Goal: Information Seeking & Learning: Check status

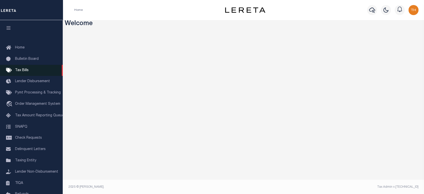
click at [29, 70] on link "Tax Bills" at bounding box center [31, 70] width 63 height 11
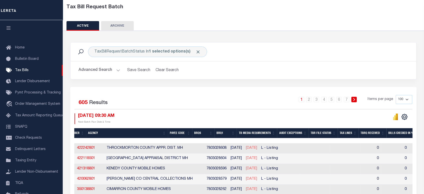
scroll to position [0, 169]
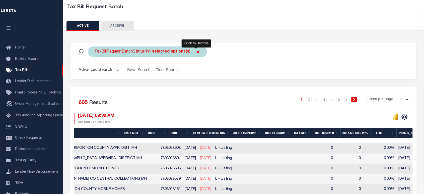
click at [195, 52] on span "Click to Remove" at bounding box center [197, 51] width 5 height 5
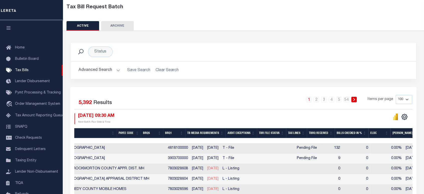
scroll to position [83, 0]
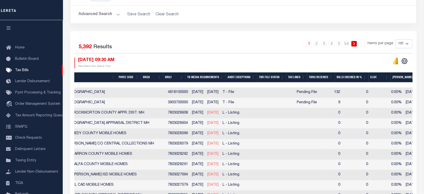
click at [102, 15] on button "Advanced Search" at bounding box center [99, 15] width 42 height 10
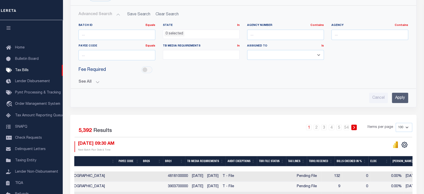
click at [81, 79] on button "See All" at bounding box center [242, 81] width 329 height 5
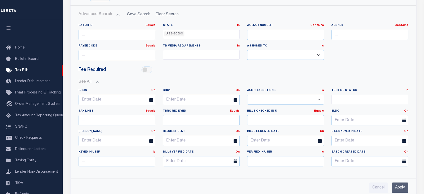
click at [84, 81] on button "See All" at bounding box center [242, 81] width 329 height 5
click at [189, 96] on input "text" at bounding box center [201, 100] width 77 height 10
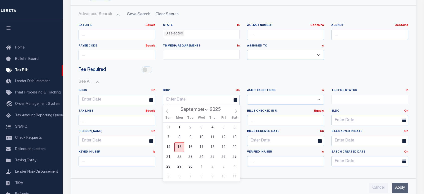
click at [182, 148] on span "15" at bounding box center [179, 147] width 10 height 10
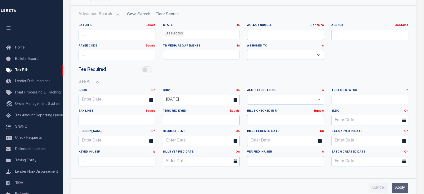
click at [405, 182] on input "Apply" at bounding box center [400, 187] width 16 height 10
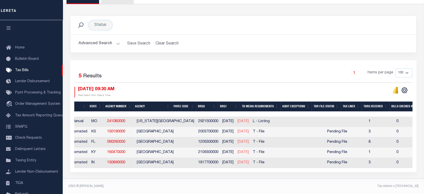
scroll to position [0, 0]
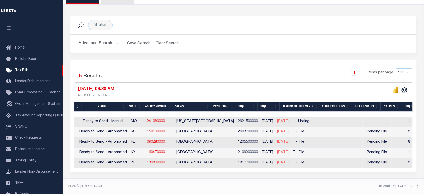
click at [109, 42] on button "Advanced Search" at bounding box center [99, 44] width 42 height 10
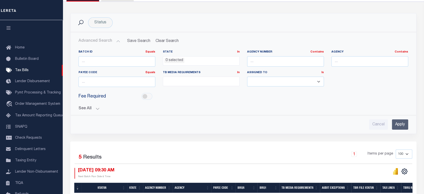
click at [94, 105] on div "See All BRQS On On After Before Between On On After Is" at bounding box center [242, 106] width 329 height 9
click at [93, 110] on button "See All" at bounding box center [242, 108] width 329 height 5
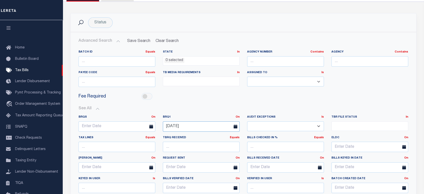
click at [191, 125] on input "[DATE]" at bounding box center [201, 126] width 77 height 10
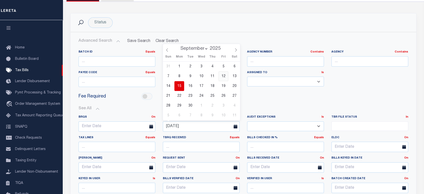
click at [225, 75] on span "12" at bounding box center [223, 76] width 10 height 10
type input "[DATE]"
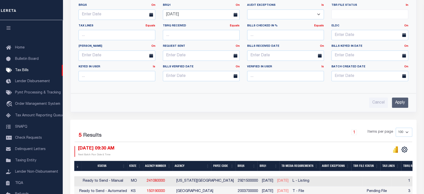
click at [400, 102] on input "Apply" at bounding box center [400, 102] width 16 height 10
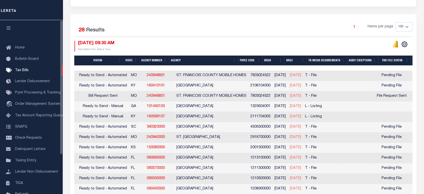
click at [10, 31] on button "button" at bounding box center [8, 28] width 17 height 17
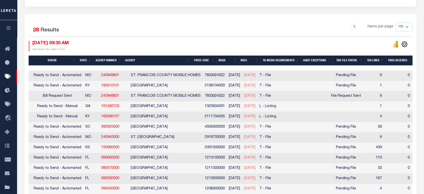
drag, startPoint x: 135, startPoint y: 67, endPoint x: 112, endPoint y: 70, distance: 22.5
click at [112, 70] on div at bounding box center [221, 67] width 384 height 5
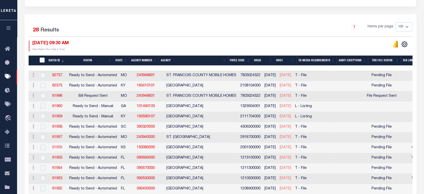
click at [59, 147] on link "61956" at bounding box center [57, 147] width 10 height 4
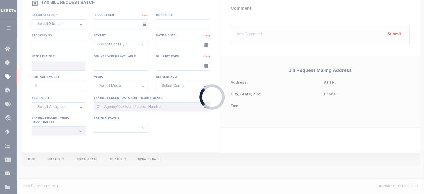
select select "RTA"
type input "No"
type input "Yes"
select select "30"
select select "22"
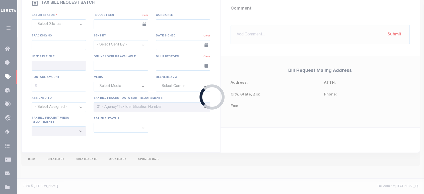
select select "1"
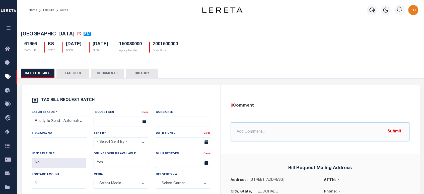
click at [70, 71] on button "TAX BILLS" at bounding box center [72, 73] width 33 height 10
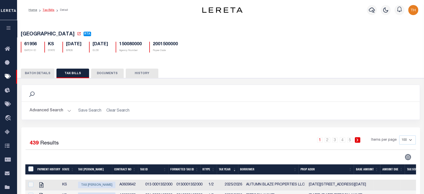
click at [48, 9] on link "Tax Bills" at bounding box center [49, 10] width 12 height 3
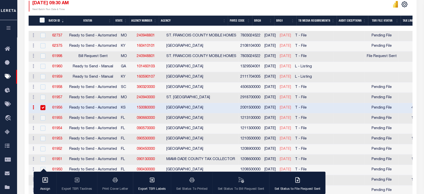
click at [41, 107] on input "checkbox" at bounding box center [42, 107] width 5 height 5
checkbox input "false"
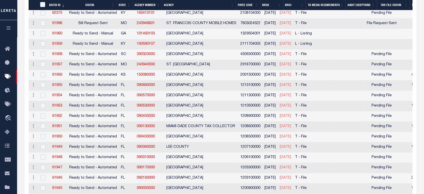
drag, startPoint x: 384, startPoint y: 55, endPoint x: 404, endPoint y: 182, distance: 128.4
click at [404, 182] on tbody "ACTIONS [GEOGRAPHIC_DATA] 62737 Ready to Send - Automated MO 240948801 ST. FRAN…" at bounding box center [413, 142] width 769 height 288
click at [207, 68] on td "ST. [GEOGRAPHIC_DATA]" at bounding box center [201, 65] width 74 height 10
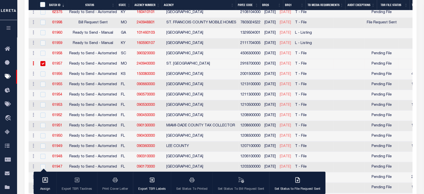
click at [44, 63] on input "checkbox" at bounding box center [42, 63] width 5 height 5
checkbox input "false"
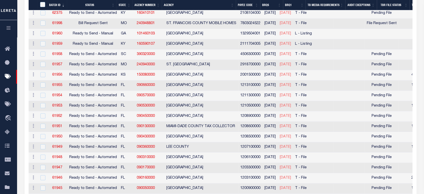
drag, startPoint x: 398, startPoint y: 54, endPoint x: 405, endPoint y: 54, distance: 6.8
click at [396, 54] on div "Pending File" at bounding box center [382, 55] width 30 height 6
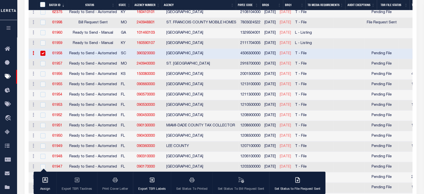
click at [40, 52] on input "checkbox" at bounding box center [42, 53] width 5 height 5
checkbox input "false"
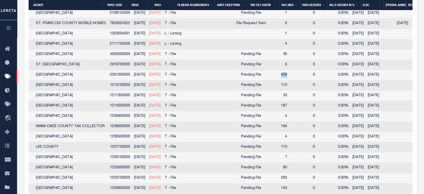
drag, startPoint x: 291, startPoint y: 73, endPoint x: 298, endPoint y: 76, distance: 7.5
click at [289, 76] on td "439" at bounding box center [278, 75] width 21 height 10
checkbox input "true"
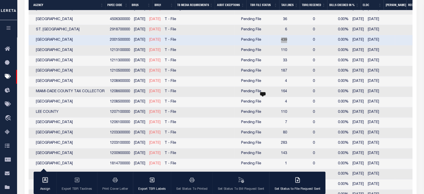
scroll to position [196, 0]
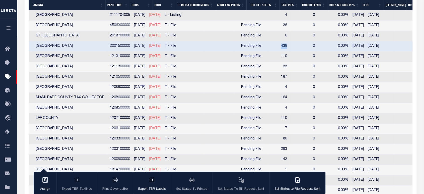
drag, startPoint x: 251, startPoint y: 56, endPoint x: 273, endPoint y: 58, distance: 22.2
click at [268, 58] on td "Pending File" at bounding box center [251, 56] width 34 height 10
checkbox input "true"
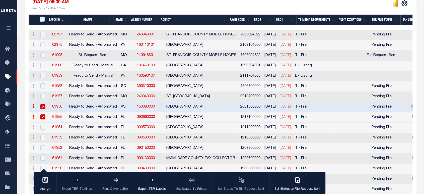
scroll to position [0, 0]
click at [44, 105] on input "checkbox" at bounding box center [42, 106] width 5 height 5
checkbox input "false"
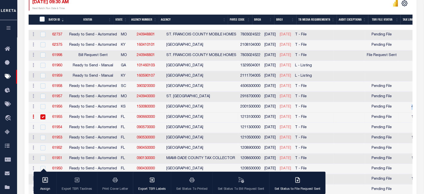
click at [43, 118] on input "checkbox" at bounding box center [42, 116] width 5 height 5
checkbox input "false"
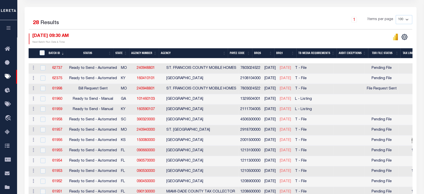
scroll to position [111, 0]
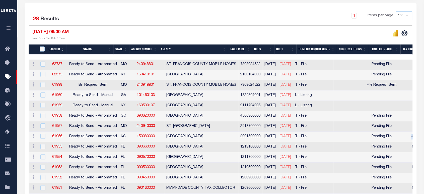
drag, startPoint x: 233, startPoint y: 147, endPoint x: 333, endPoint y: 147, distance: 100.8
click at [333, 147] on tr "ACTIONS [GEOGRAPHIC_DATA] 61955 Ready to Send - Automated FL 090660000 [GEOGRAP…" at bounding box center [413, 147] width 769 height 10
drag, startPoint x: 376, startPoint y: 146, endPoint x: 407, endPoint y: 150, distance: 31.6
click at [407, 150] on tr "ACTIONS [GEOGRAPHIC_DATA] 61955 Ready to Send - Automated FL 090660000 [GEOGRAP…" at bounding box center [413, 147] width 769 height 10
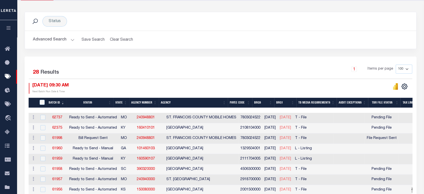
scroll to position [56, 0]
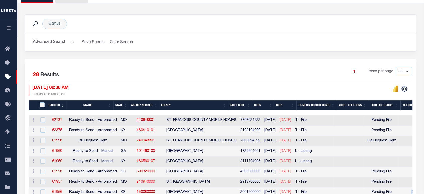
click at [63, 45] on button "Advanced Search" at bounding box center [54, 42] width 42 height 10
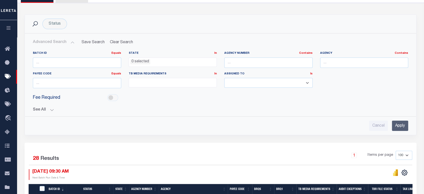
click at [48, 109] on button "See All" at bounding box center [220, 109] width 375 height 5
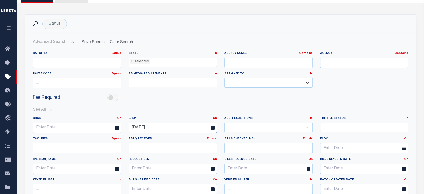
click at [156, 126] on input "[DATE]" at bounding box center [173, 127] width 88 height 10
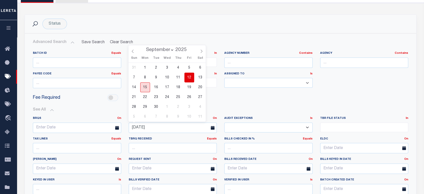
click at [145, 85] on span "15" at bounding box center [145, 87] width 10 height 10
type input "[DATE]"
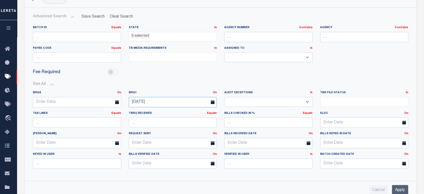
scroll to position [111, 0]
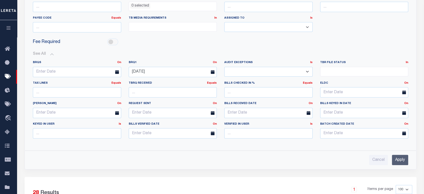
click at [399, 156] on input "Apply" at bounding box center [400, 159] width 16 height 10
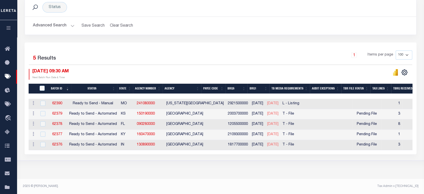
scroll to position [72, 0]
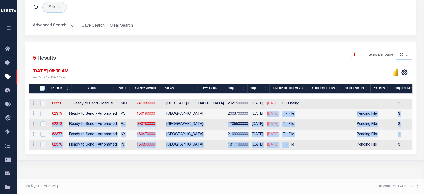
drag, startPoint x: 257, startPoint y: 112, endPoint x: 286, endPoint y: 144, distance: 43.8
click at [286, 144] on tbody "ACTIONS [GEOGRAPHIC_DATA] 62390 Ready to Send - Manual MO 241080000 [US_STATE][…" at bounding box center [405, 124] width 752 height 51
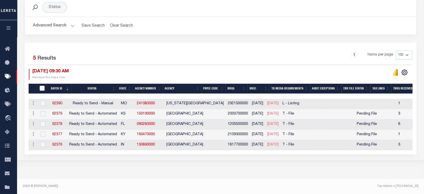
click at [302, 154] on div "1 Selected 5 Results 1 Items per page 100 200 500 1000 [DATE] 09:30 AM" at bounding box center [221, 98] width 392 height 112
drag, startPoint x: 403, startPoint y: 144, endPoint x: 391, endPoint y: 144, distance: 11.5
click at [391, 144] on tr "ACTIONS [GEOGRAPHIC_DATA] 62376 Ready to Send - Automated IN 130890000 [GEOGRAP…" at bounding box center [405, 145] width 752 height 10
drag, startPoint x: 354, startPoint y: 144, endPoint x: 375, endPoint y: 147, distance: 21.2
click at [375, 147] on div "Pending File" at bounding box center [366, 145] width 25 height 6
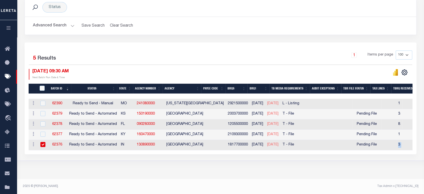
checkbox input "true"
